Goal: Task Accomplishment & Management: Complete application form

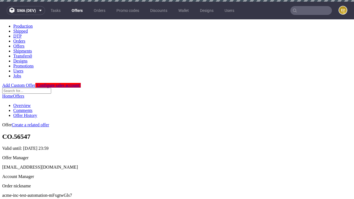
scroll to position [2, 0]
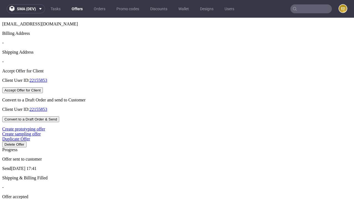
click at [43, 93] on button "Accept Offer for Client" at bounding box center [22, 91] width 41 height 6
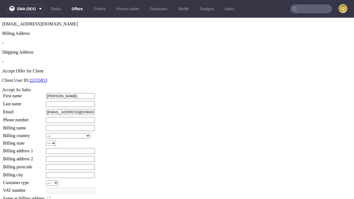
type input "Stacey"
type input "Champlin"
type input "1509813888"
type input "Otilia.Muller"
select select "13"
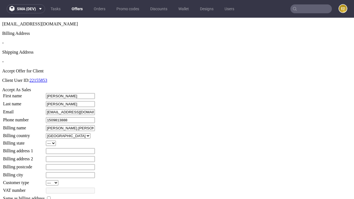
type input "Otilia.Muller"
type input "4 Raynor Fields"
type input "KD2 4EP"
select select "132"
type input "KD2 4EP"
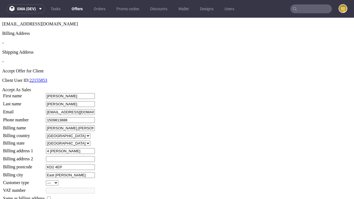
type input "East Pfannerstill"
click at [51, 197] on input "checkbox" at bounding box center [49, 199] width 4 height 4
checkbox input "true"
type input "Otilia.Muller"
select select "13"
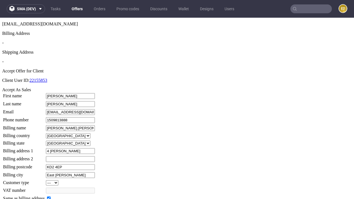
type input "4 Raynor Fields"
type input "KD2 4EP"
type input "East Pfannerstill"
select select "132"
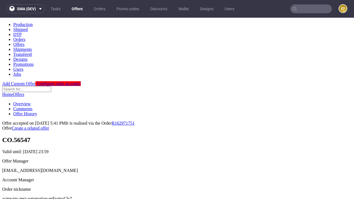
scroll to position [0, 0]
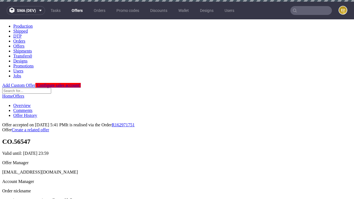
type input "[DATE]"
select select "12214305"
type input "In progress..."
